Goal: Task Accomplishment & Management: Complete application form

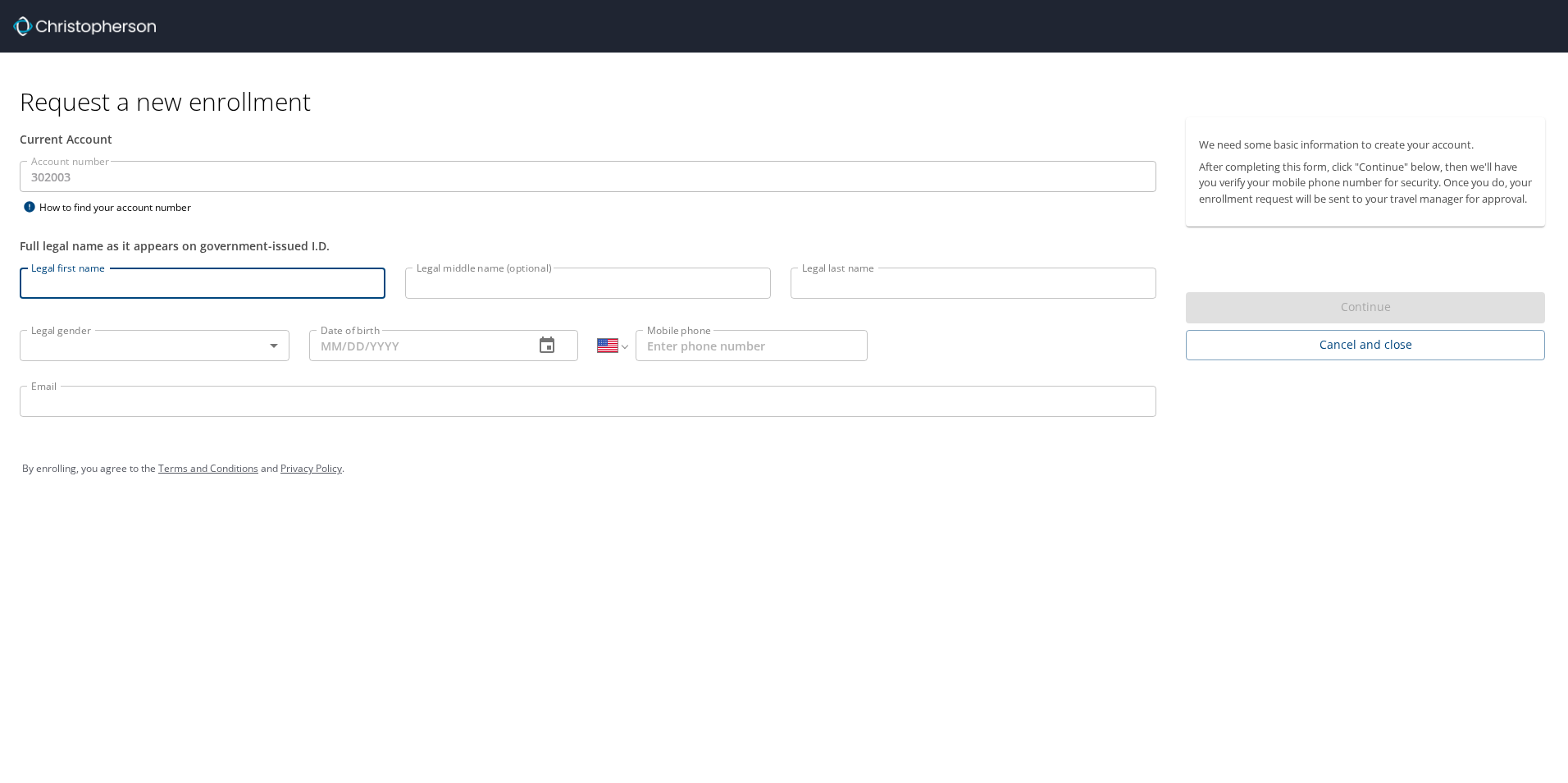
select select "US"
type input "Kalloway"
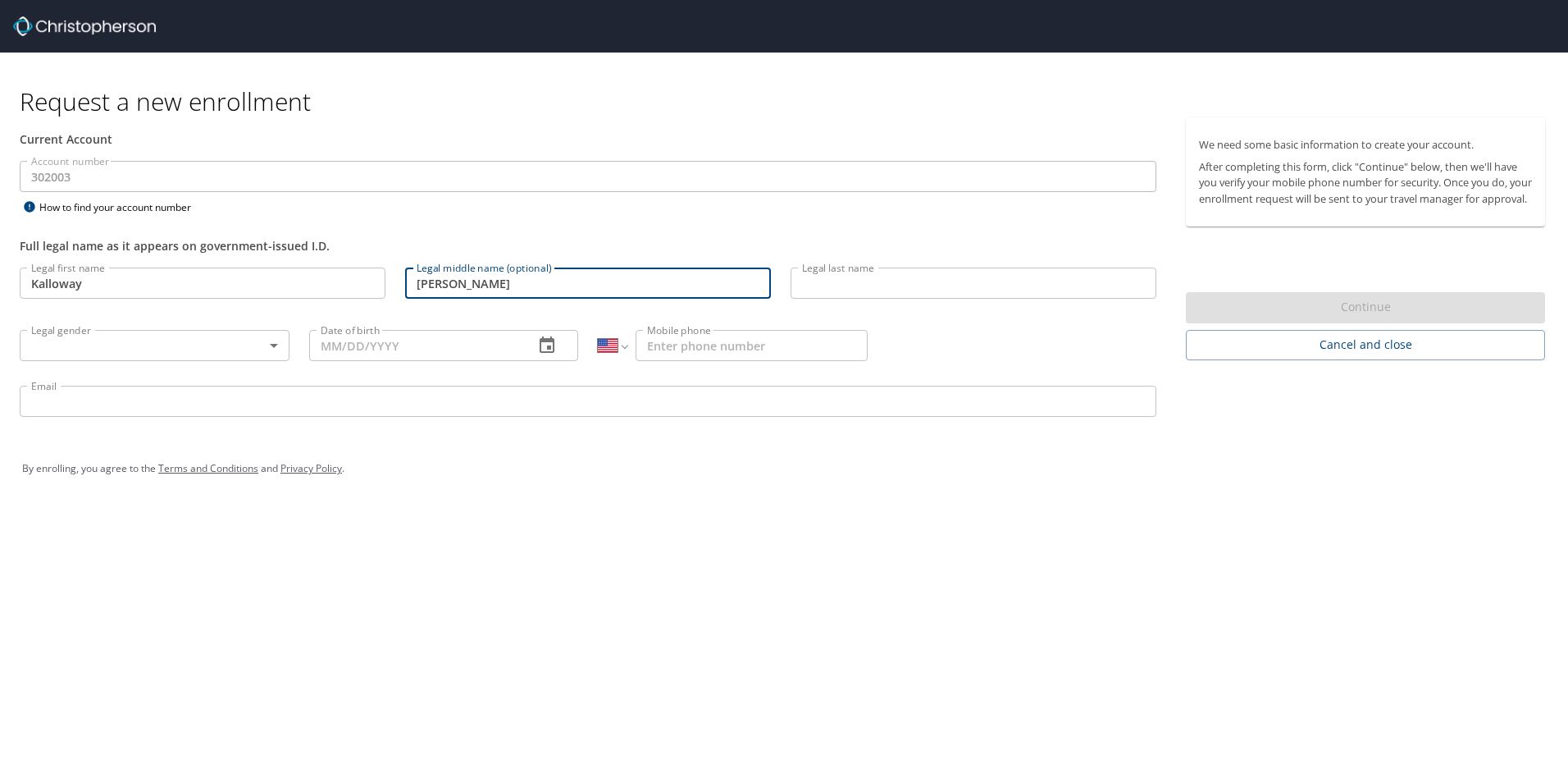
type input "[PERSON_NAME]"
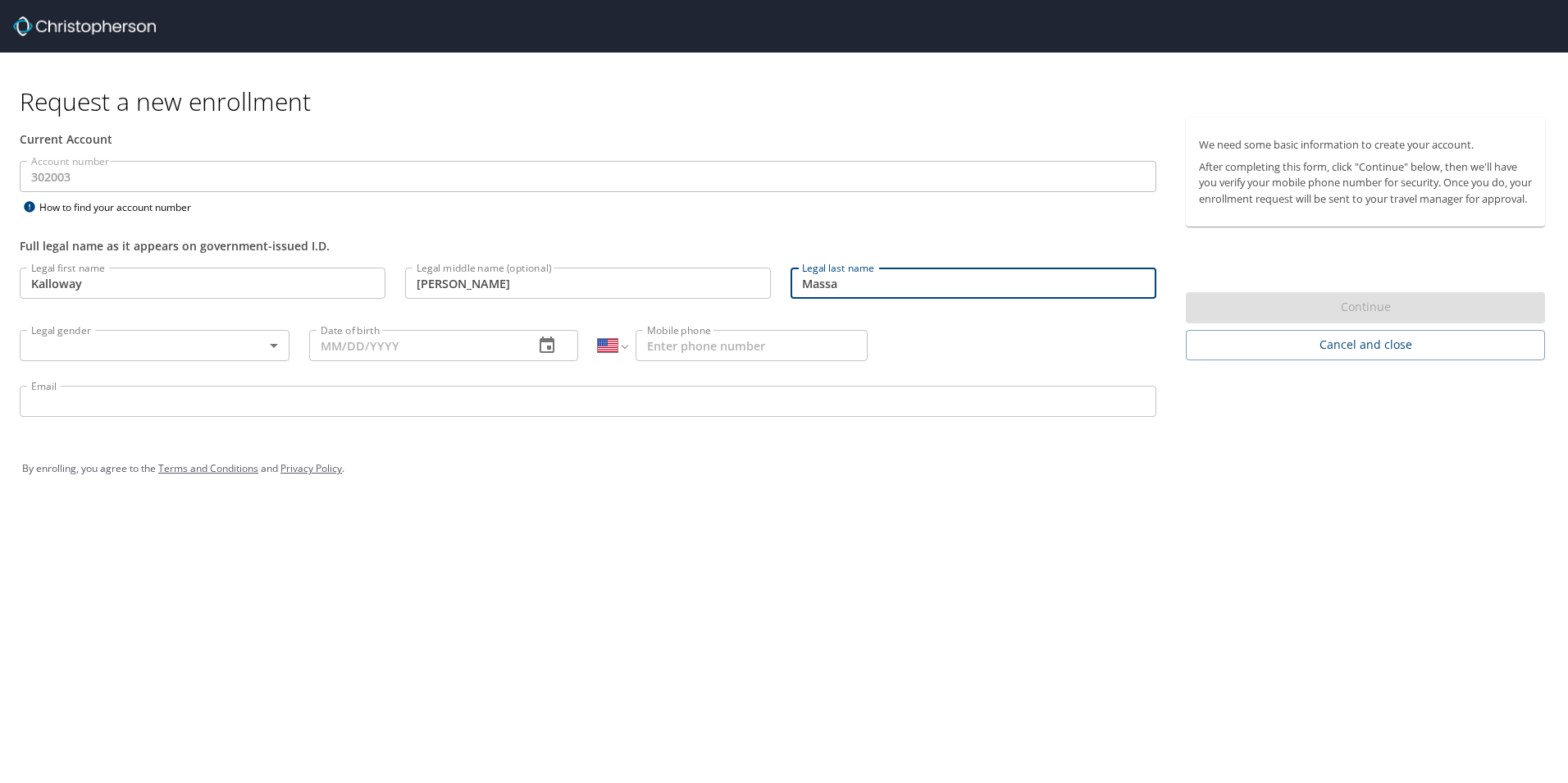
type input "Massa"
click at [90, 353] on body "Request a new enrollment Current Account Account number 302003 Account number H…" at bounding box center [784, 392] width 1568 height 783
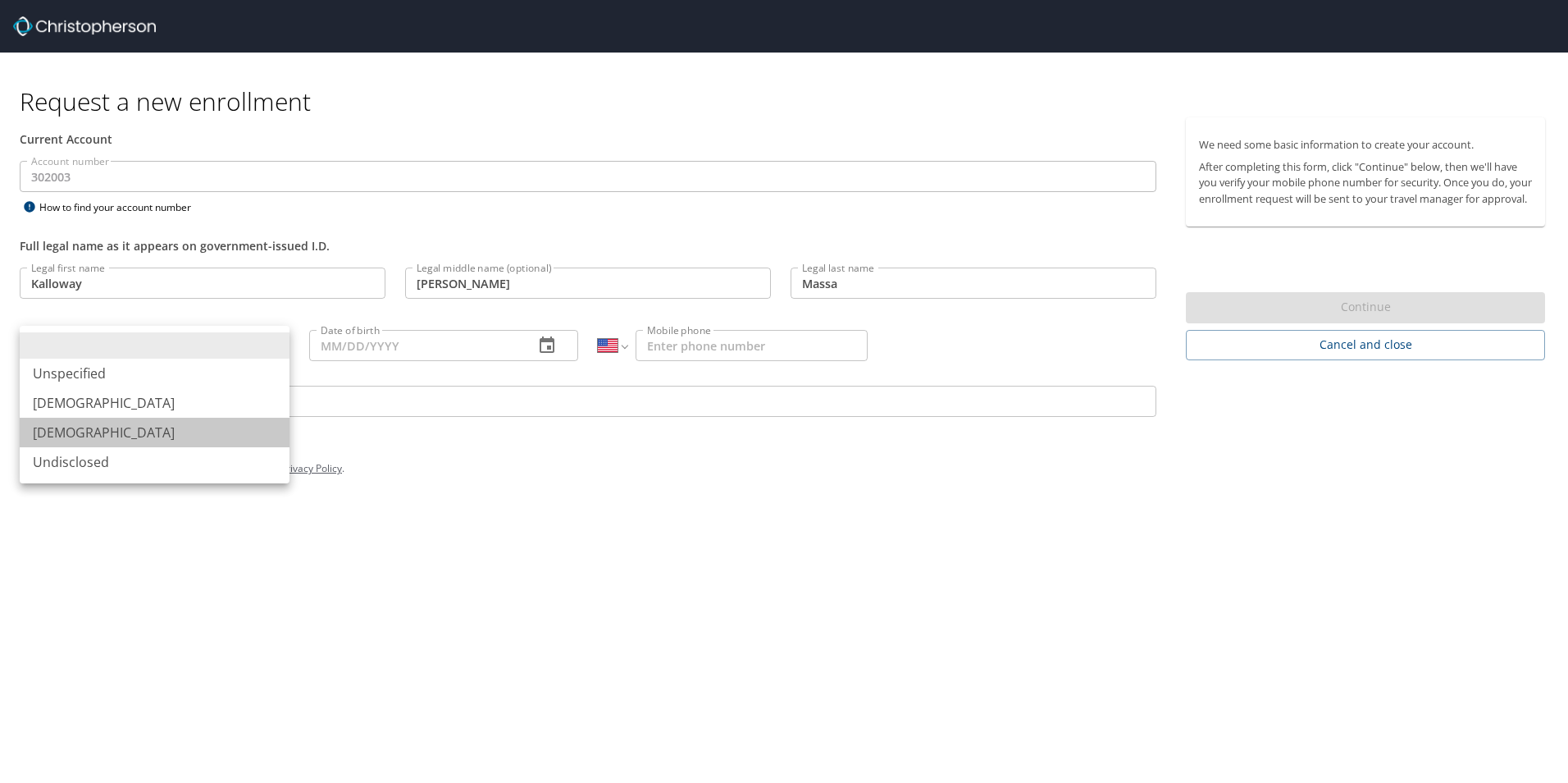
click at [79, 430] on li "[DEMOGRAPHIC_DATA]" at bounding box center [154, 432] width 270 height 30
type input "[DEMOGRAPHIC_DATA]"
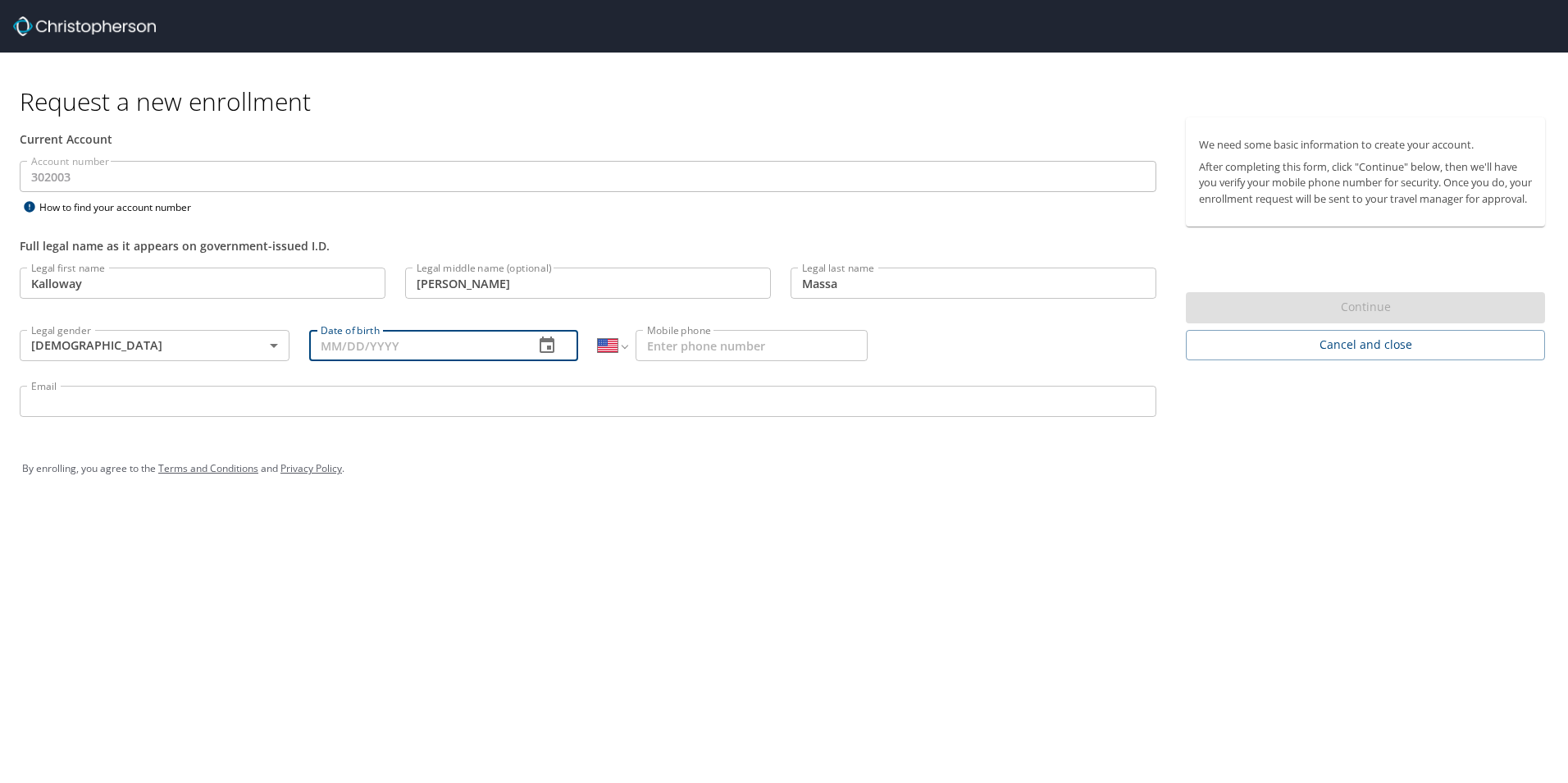
click at [380, 349] on input "Date of birth" at bounding box center [415, 345] width 212 height 31
type input "[DATE]"
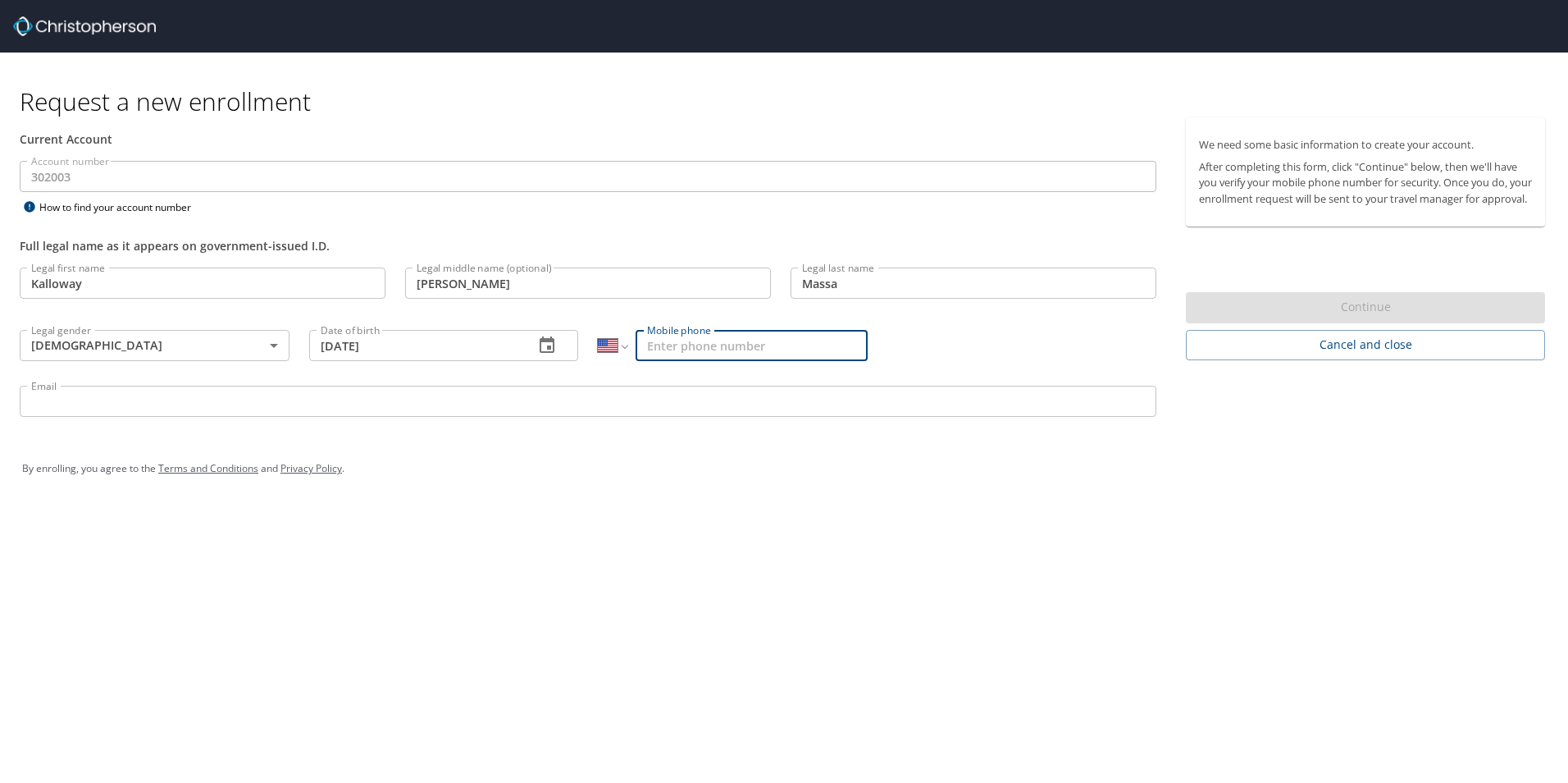
click at [697, 343] on input "Mobile phone" at bounding box center [751, 345] width 232 height 31
type input "[PHONE_NUMBER]"
click at [249, 402] on input "Email" at bounding box center [587, 401] width 1137 height 31
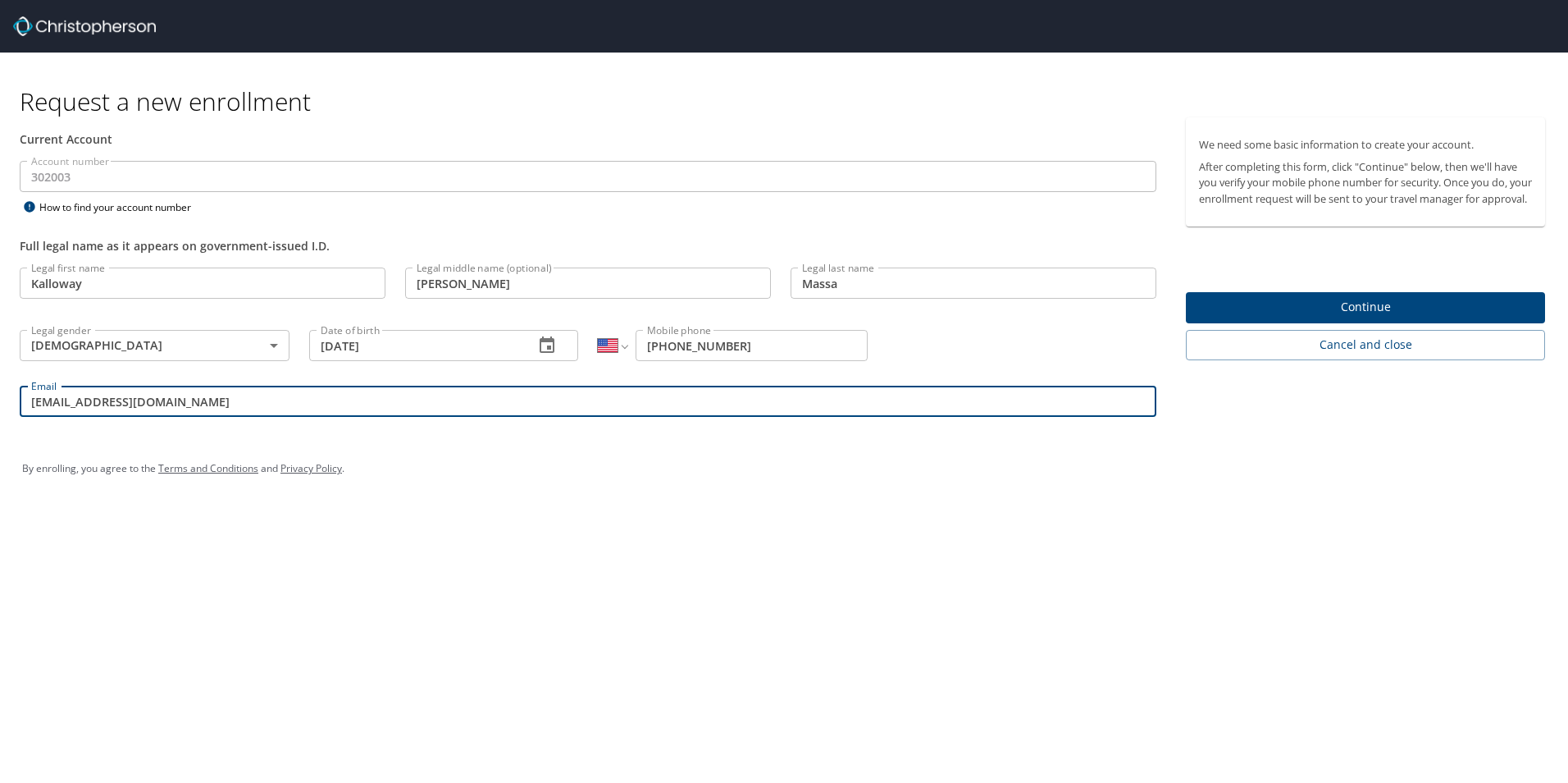
type input "[EMAIL_ADDRESS][DOMAIN_NAME]"
click at [1266, 317] on span "Continue" at bounding box center [1365, 307] width 333 height 20
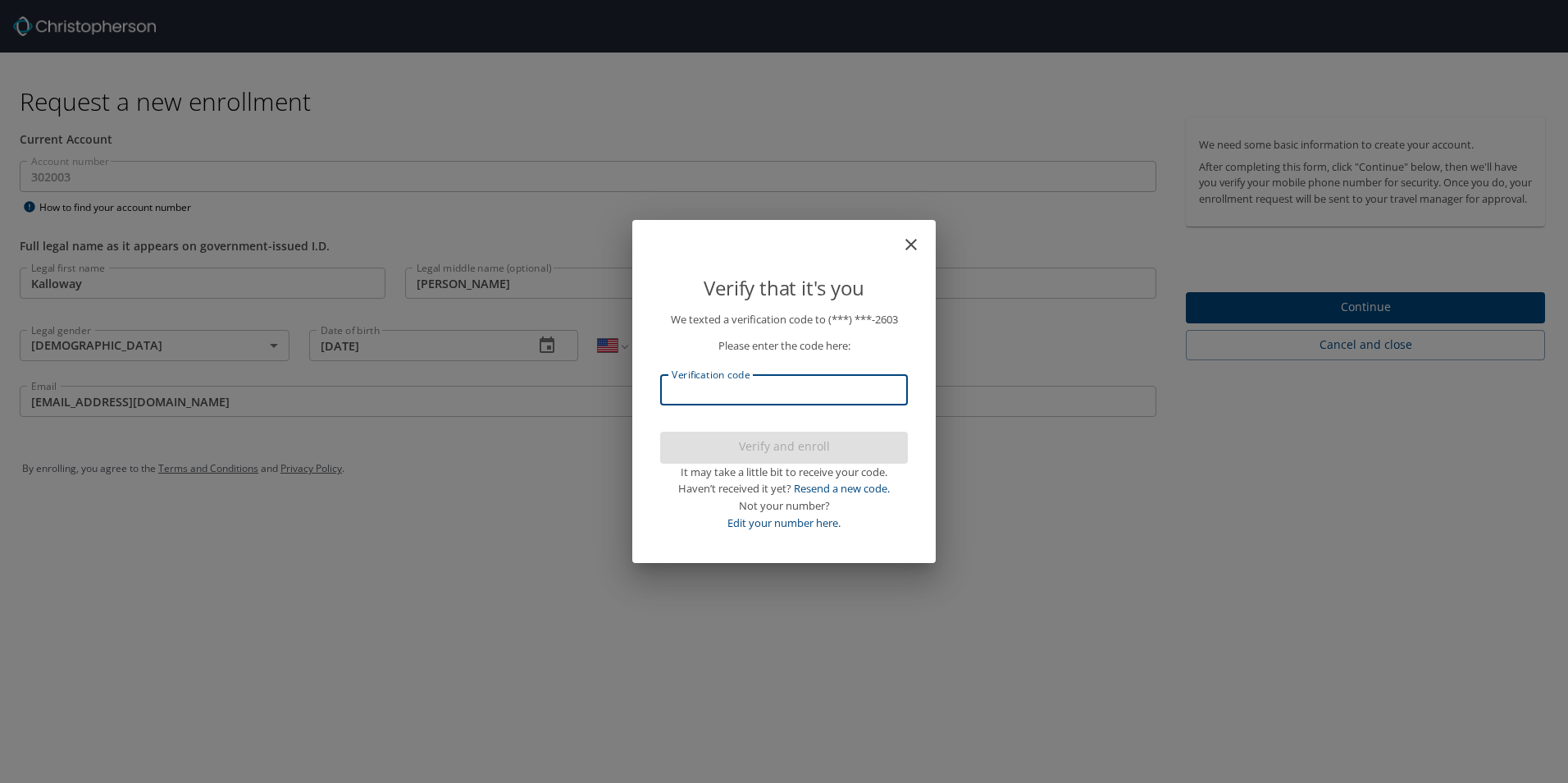
click at [796, 398] on input "Verification code" at bounding box center [784, 389] width 248 height 31
type input "855199"
click at [760, 441] on span "Verify and enroll" at bounding box center [784, 446] width 221 height 20
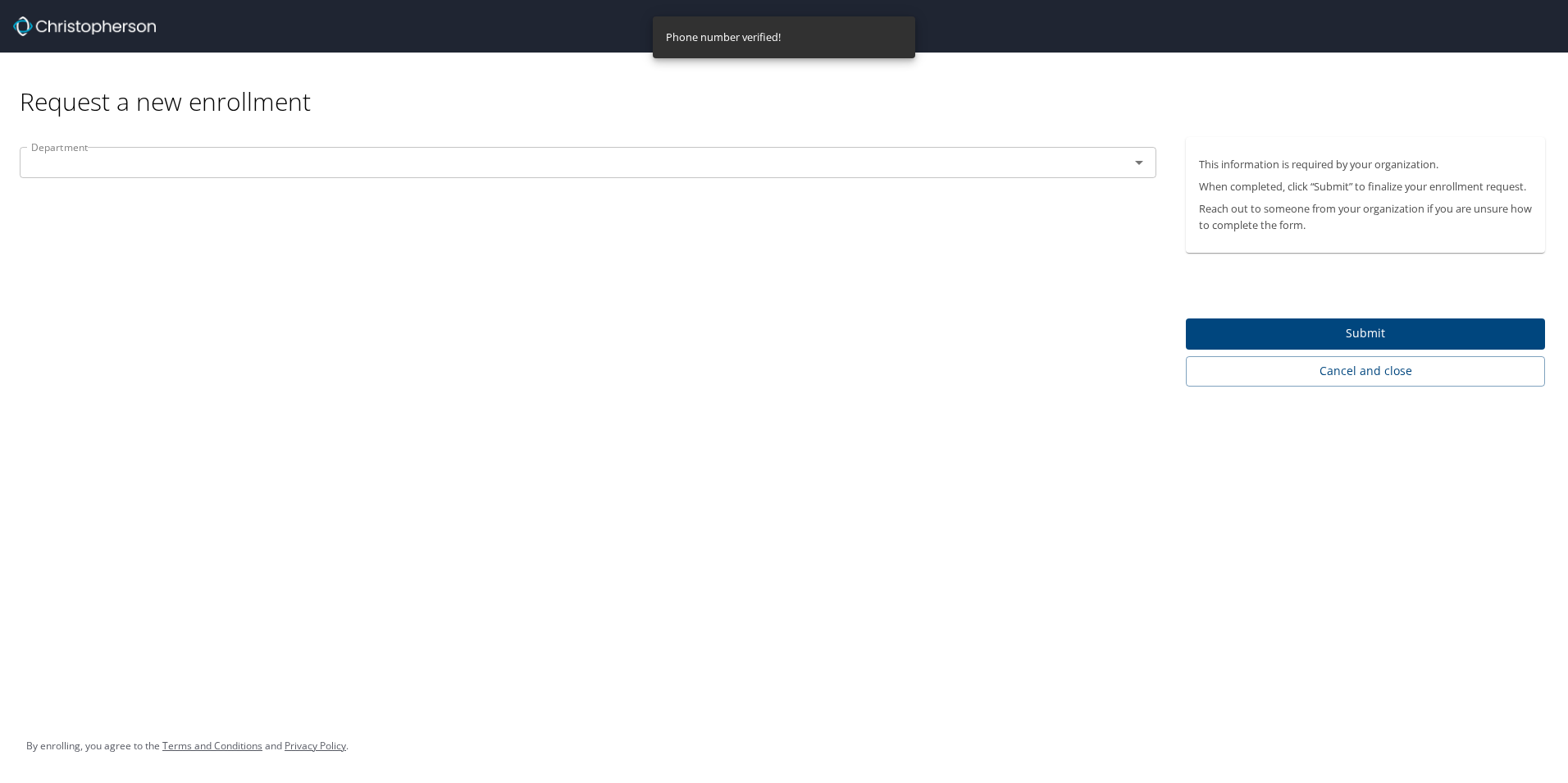
click at [322, 156] on input "text" at bounding box center [564, 162] width 1079 height 21
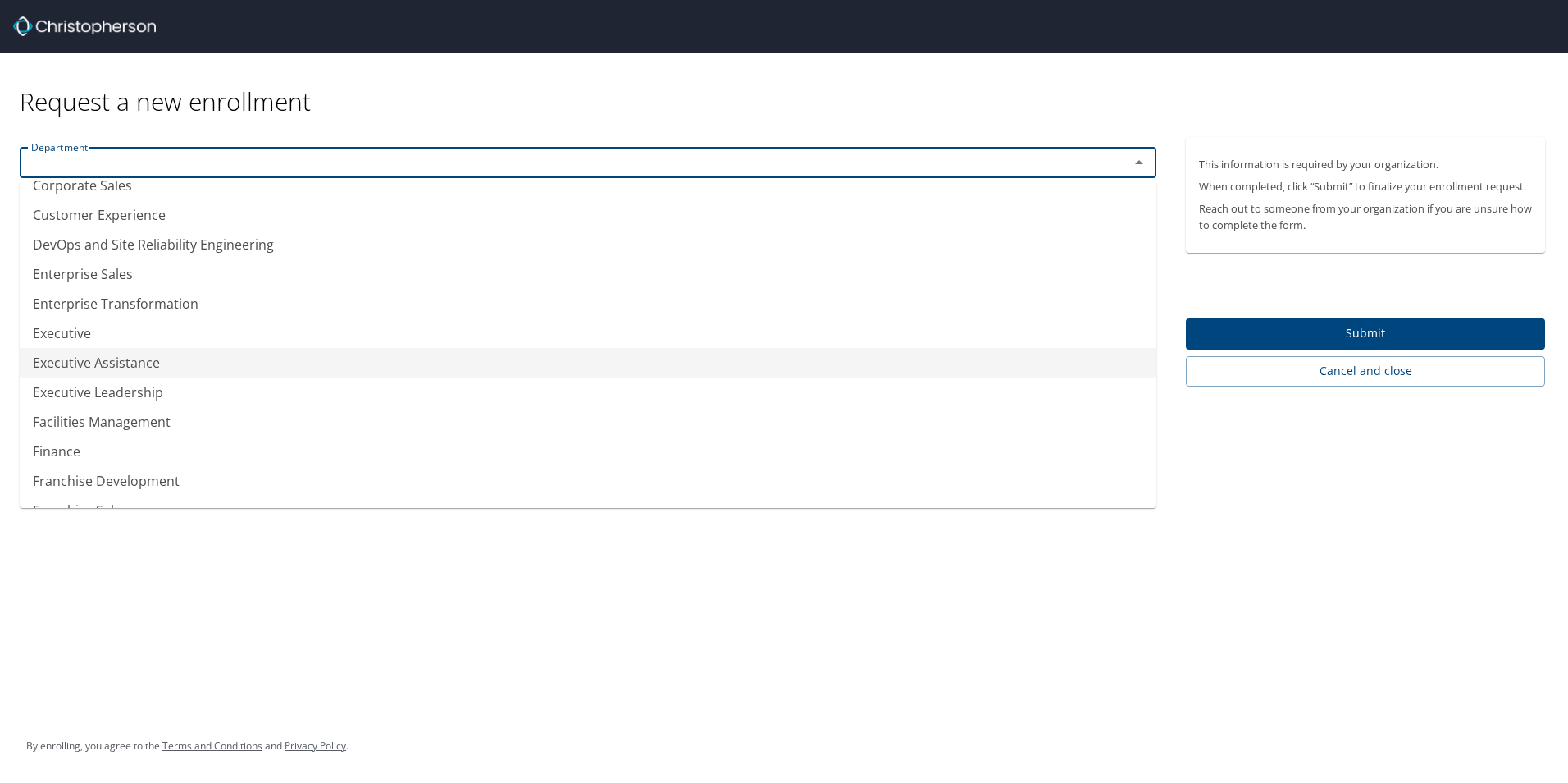
scroll to position [410, 0]
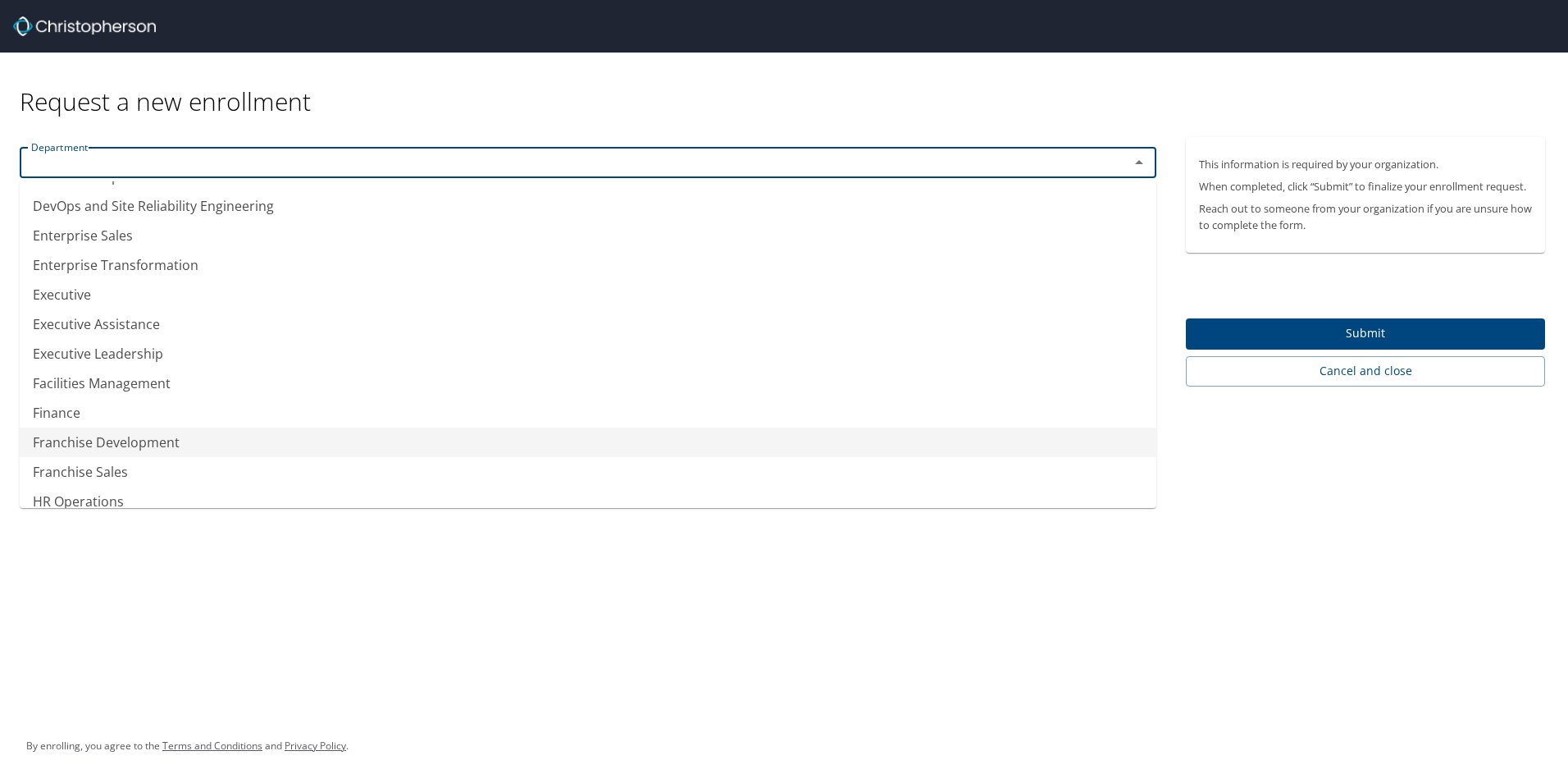
click at [166, 441] on li "Franchise Development" at bounding box center [587, 441] width 1137 height 30
type input "Franchise Development"
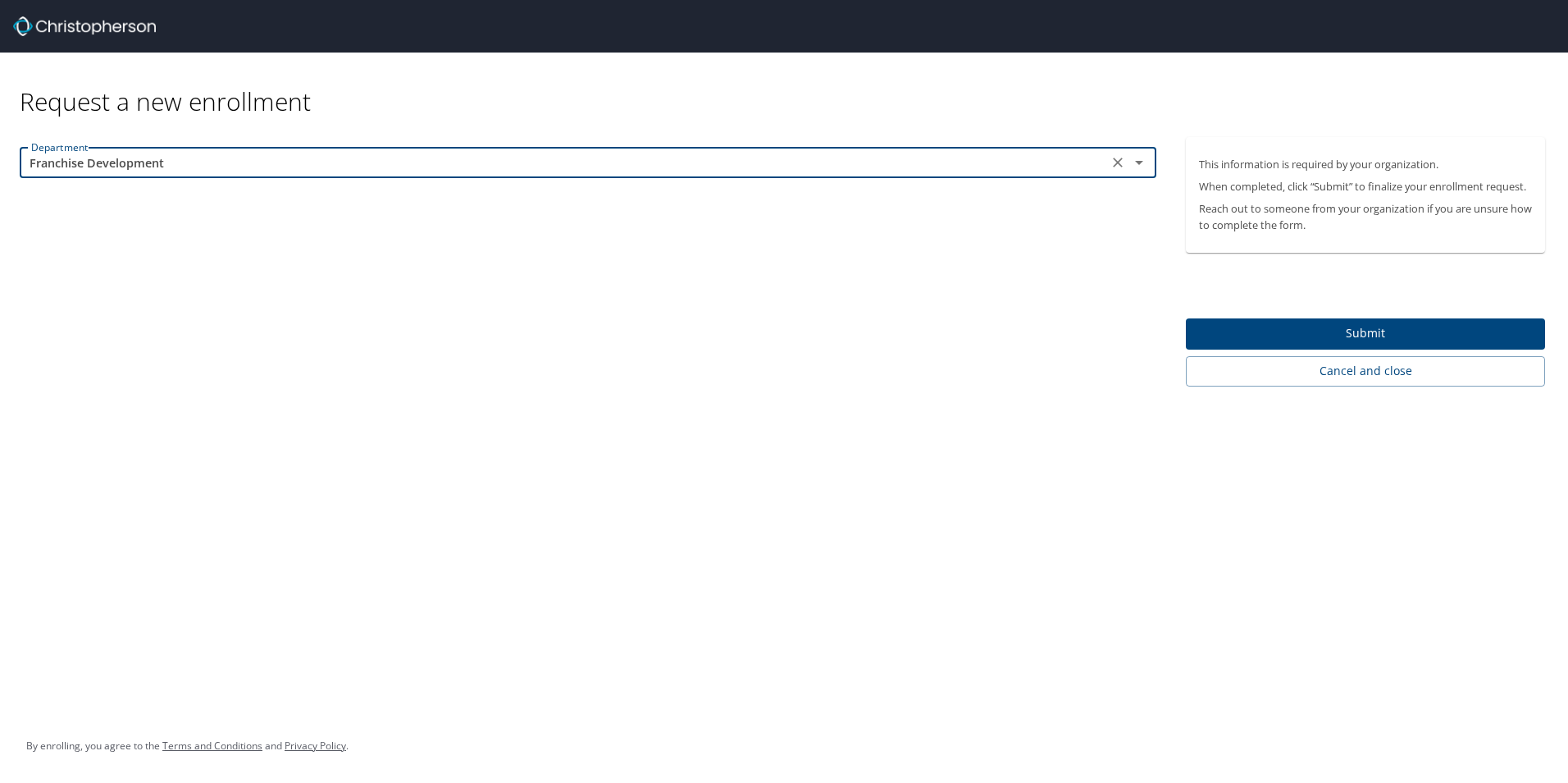
click at [1245, 328] on span "Submit" at bounding box center [1365, 333] width 333 height 20
